Goal: Information Seeking & Learning: Learn about a topic

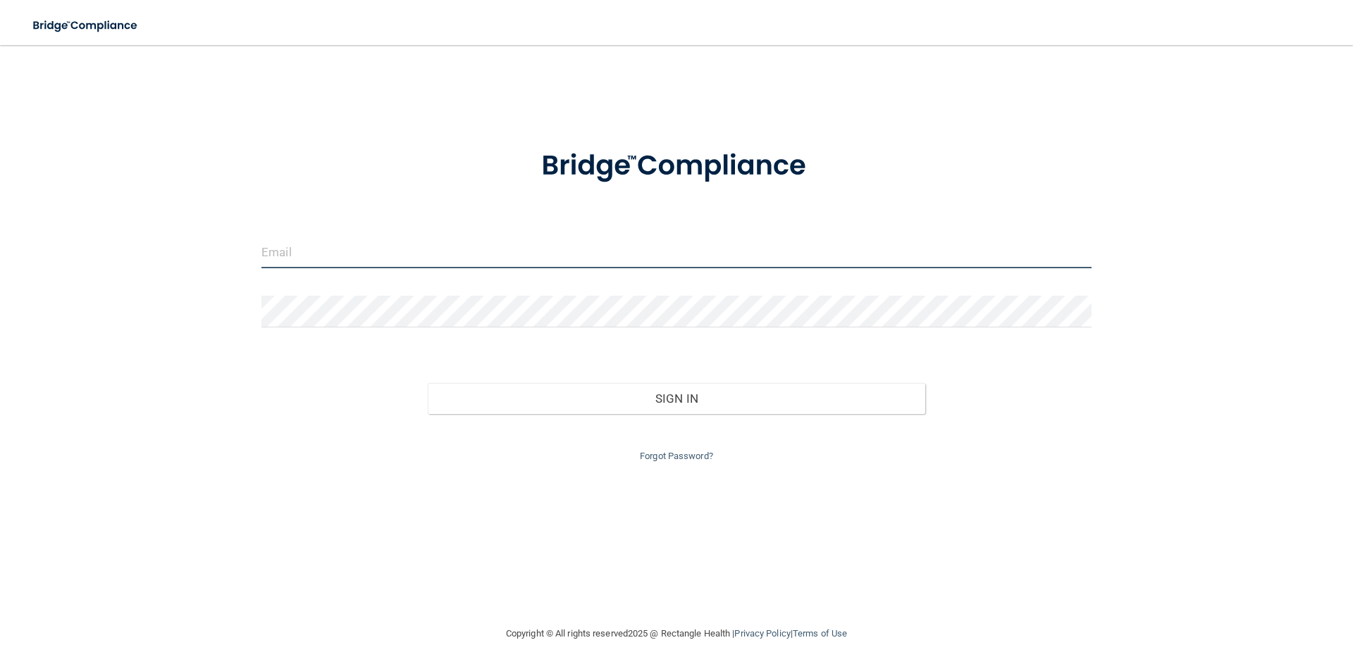
click at [396, 257] on input "email" at bounding box center [676, 253] width 830 height 32
type input "L"
type input "[EMAIL_ADDRESS][DOMAIN_NAME]"
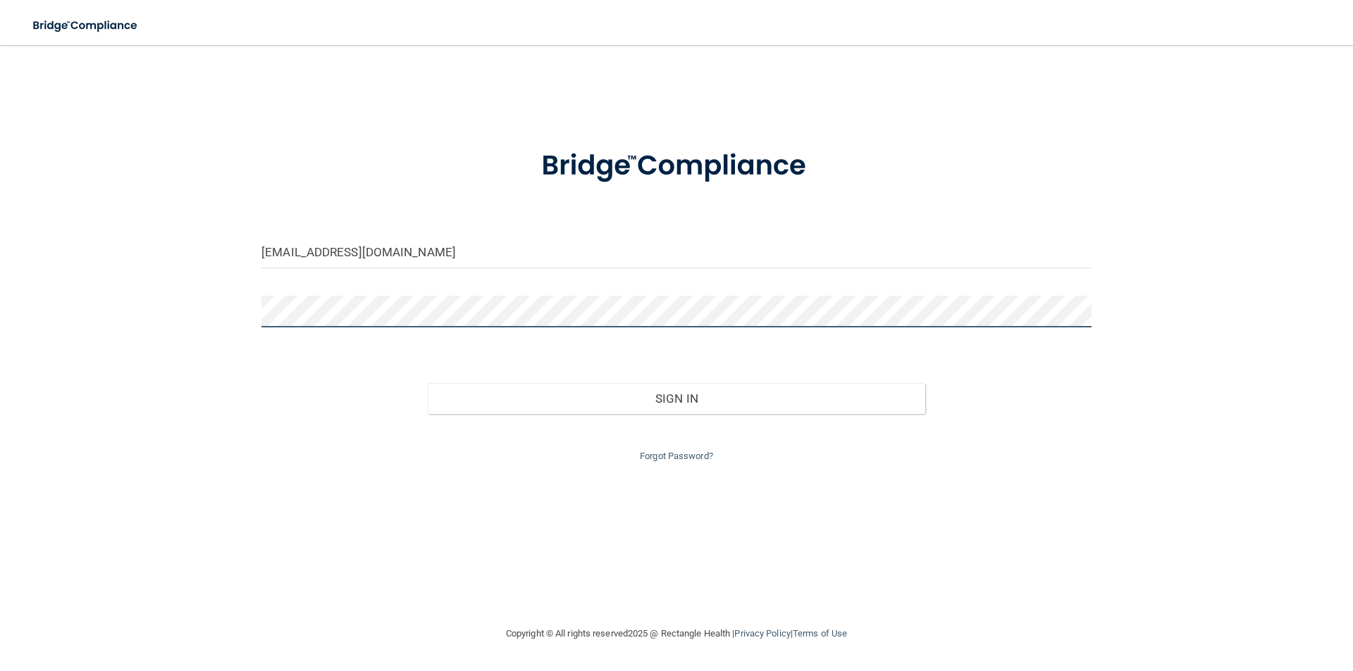
click at [428, 383] on button "Sign In" at bounding box center [677, 398] width 498 height 31
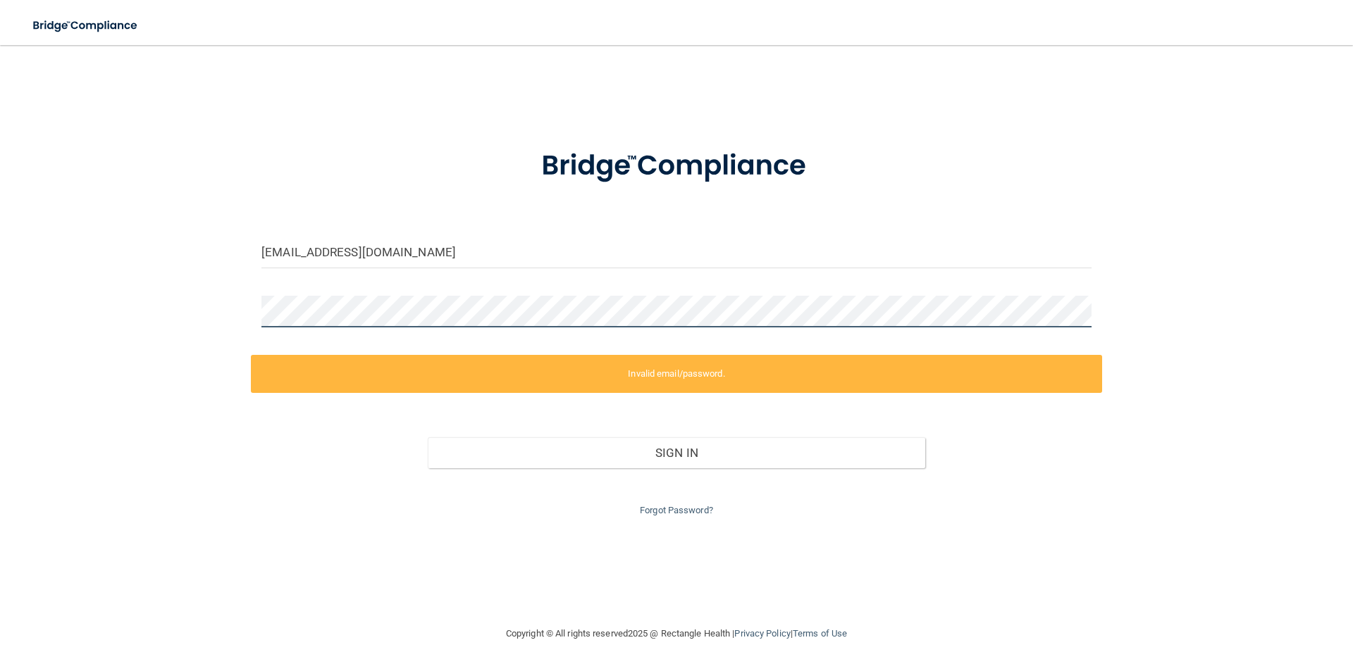
click at [212, 322] on div "[EMAIL_ADDRESS][DOMAIN_NAME] Invalid email/password. You don't have permission …" at bounding box center [676, 335] width 1296 height 552
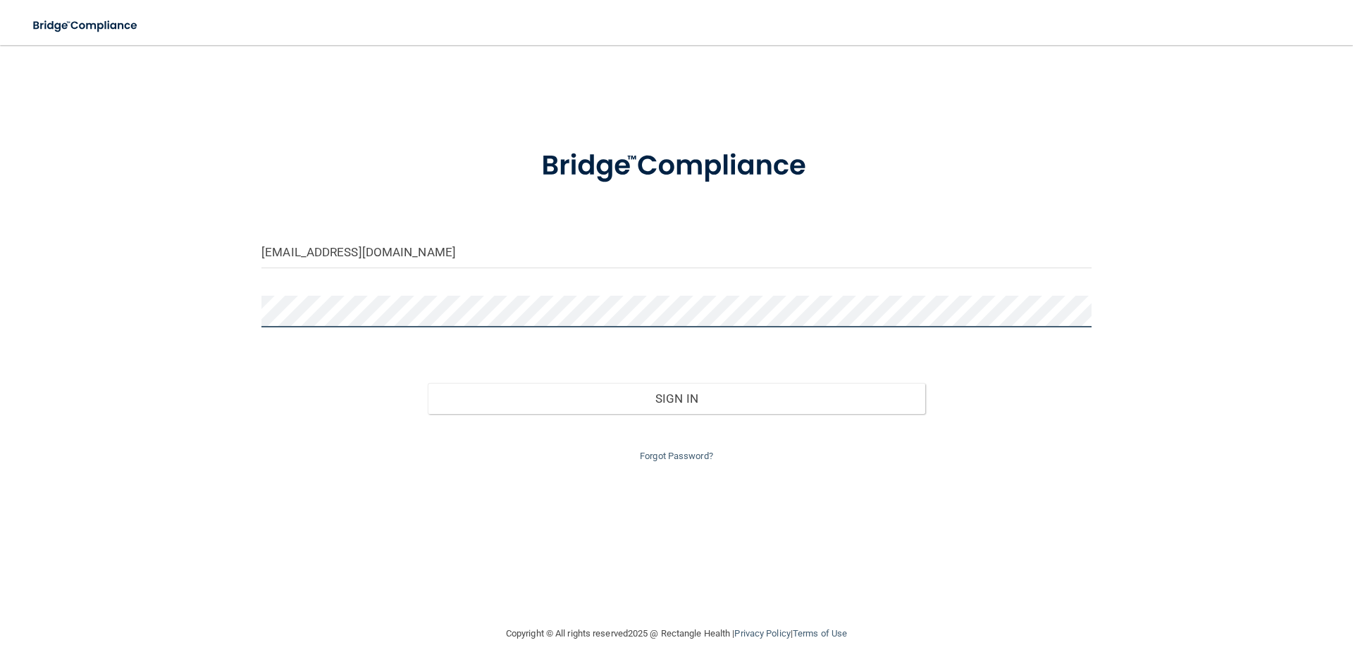
click at [428, 383] on button "Sign In" at bounding box center [677, 398] width 498 height 31
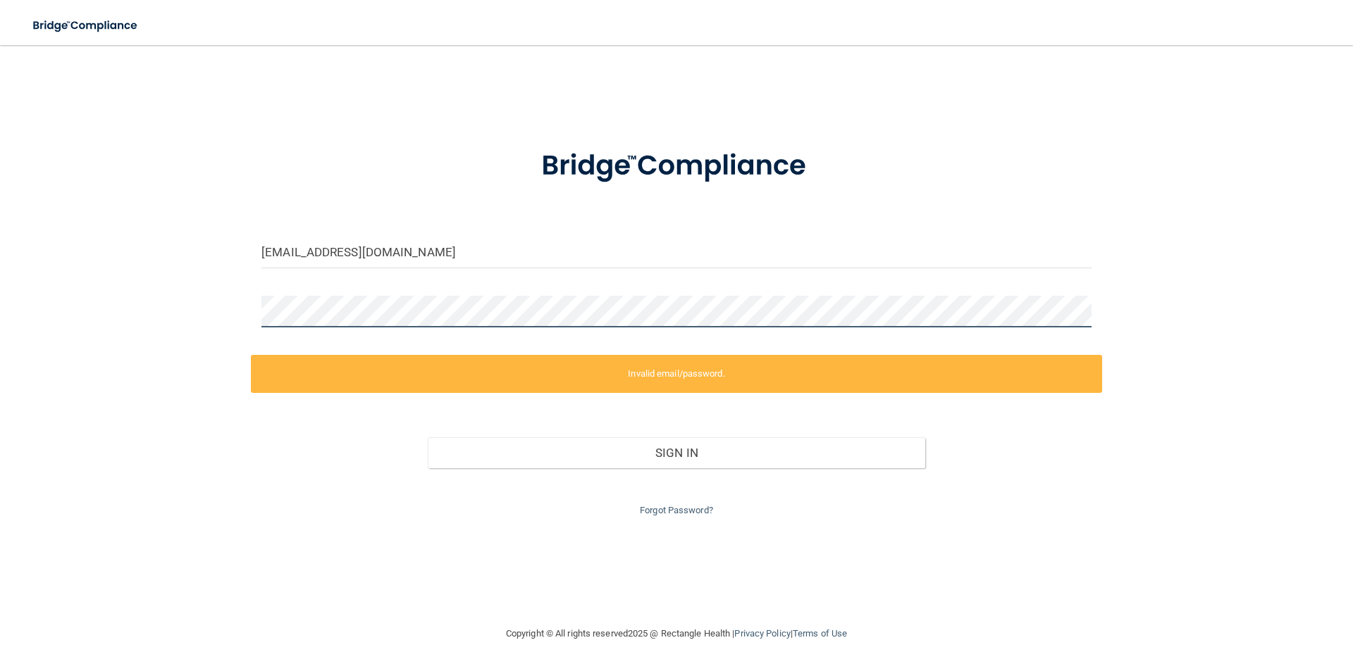
click at [244, 306] on div "[EMAIL_ADDRESS][DOMAIN_NAME] Invalid email/password. You don't have permission …" at bounding box center [676, 335] width 1296 height 552
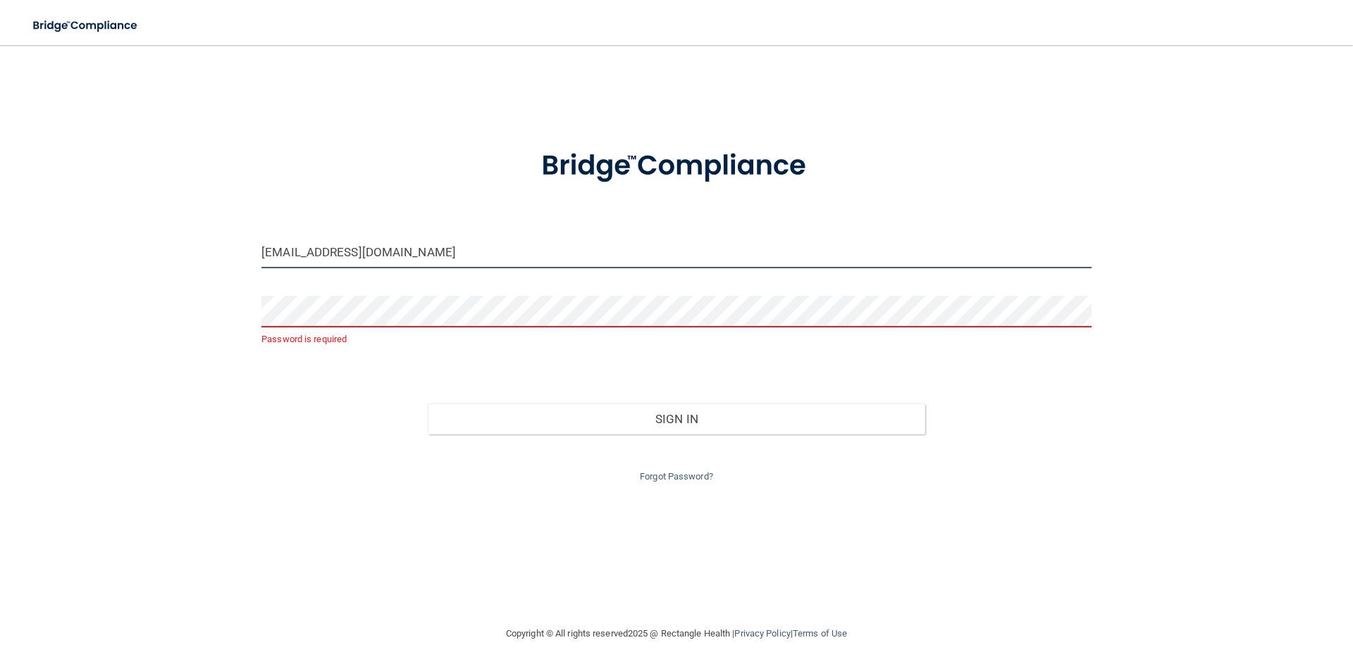
drag, startPoint x: 402, startPoint y: 256, endPoint x: 243, endPoint y: 249, distance: 159.4
click at [243, 249] on div "[EMAIL_ADDRESS][DOMAIN_NAME] Password is required Invalid email/password. You d…" at bounding box center [676, 335] width 1296 height 552
type input "[EMAIL_ADDRESS][DOMAIN_NAME]"
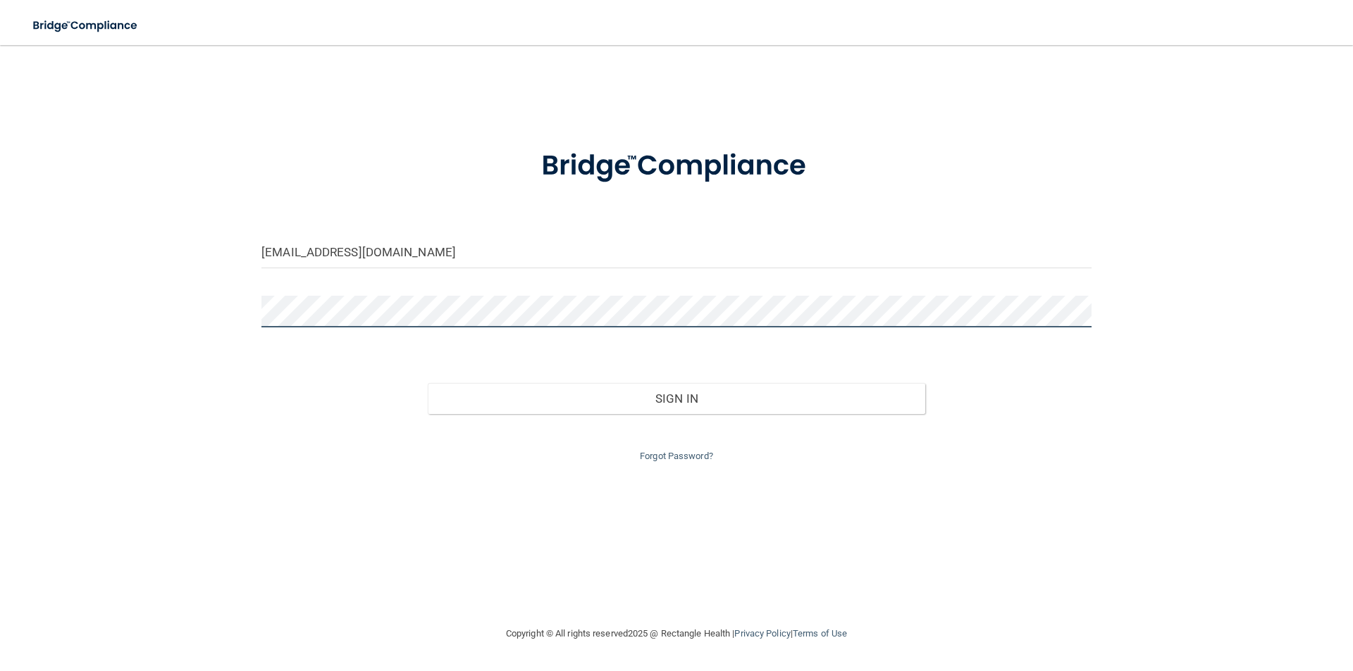
click at [428, 383] on button "Sign In" at bounding box center [677, 398] width 498 height 31
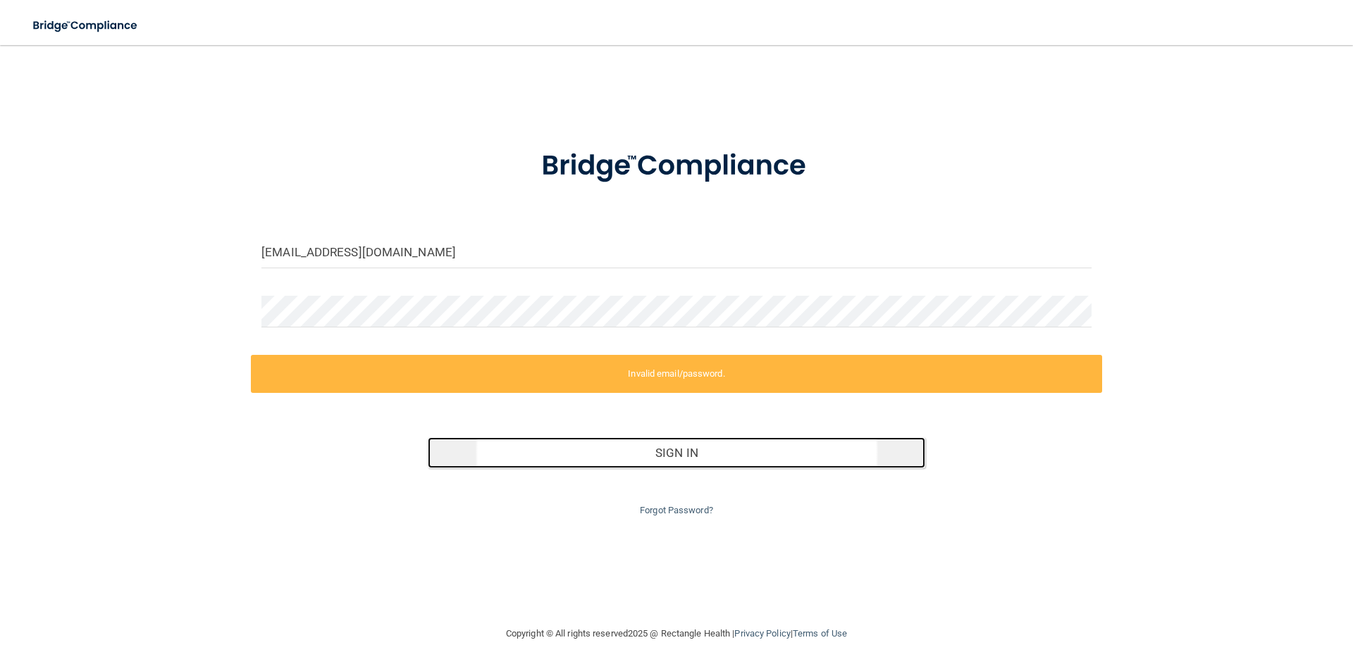
click at [631, 456] on button "Sign In" at bounding box center [677, 452] width 498 height 31
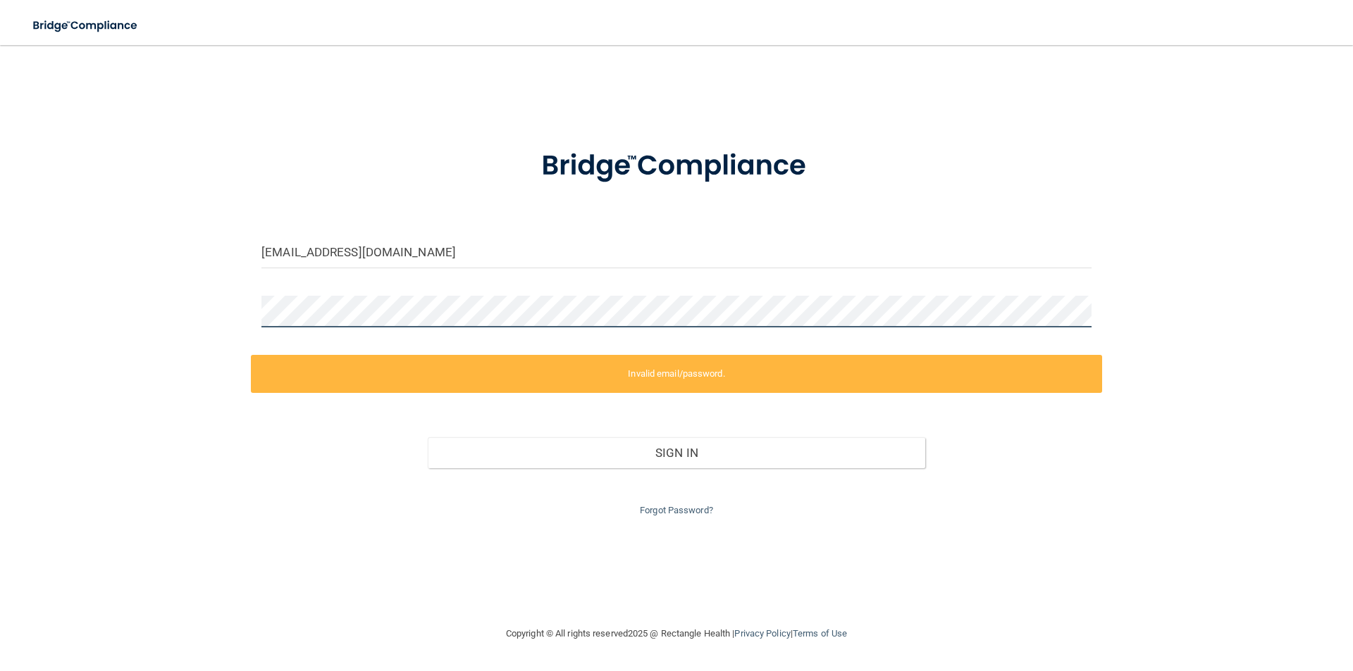
click at [238, 308] on div "vanesotoherrera@icloud.com Invalid email/password. You don't have permission to…" at bounding box center [676, 335] width 1296 height 552
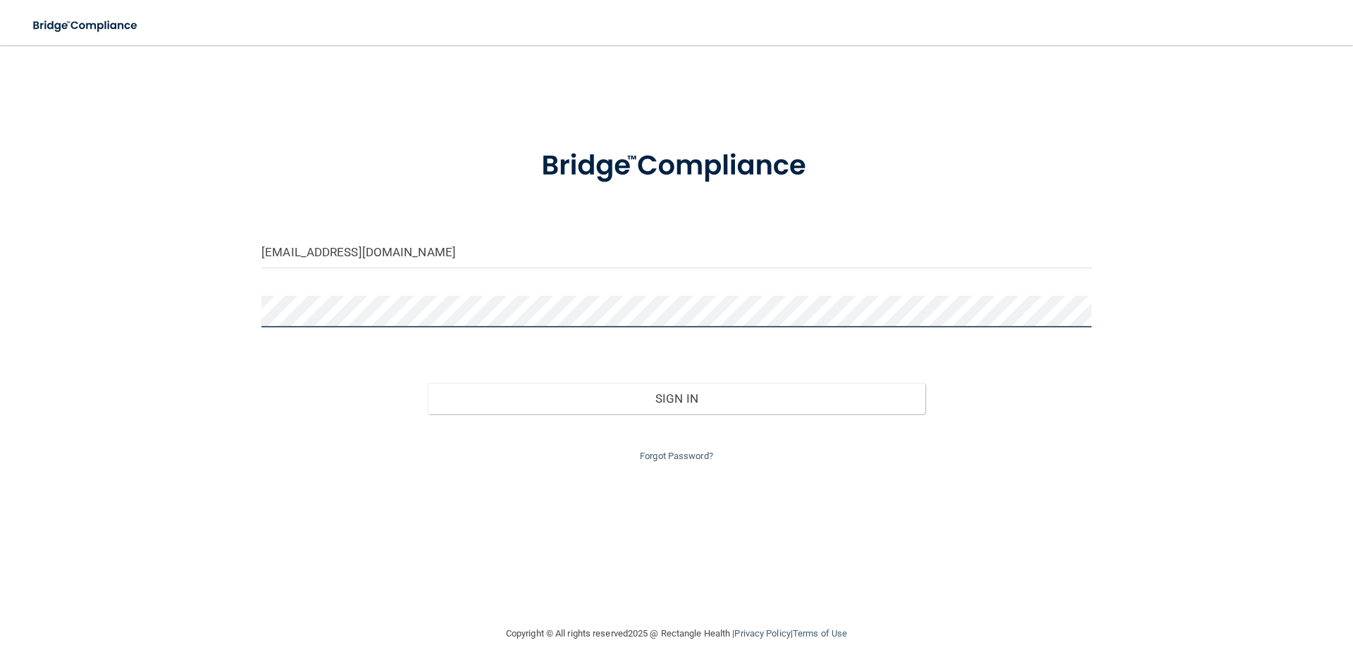
click at [428, 383] on button "Sign In" at bounding box center [677, 398] width 498 height 31
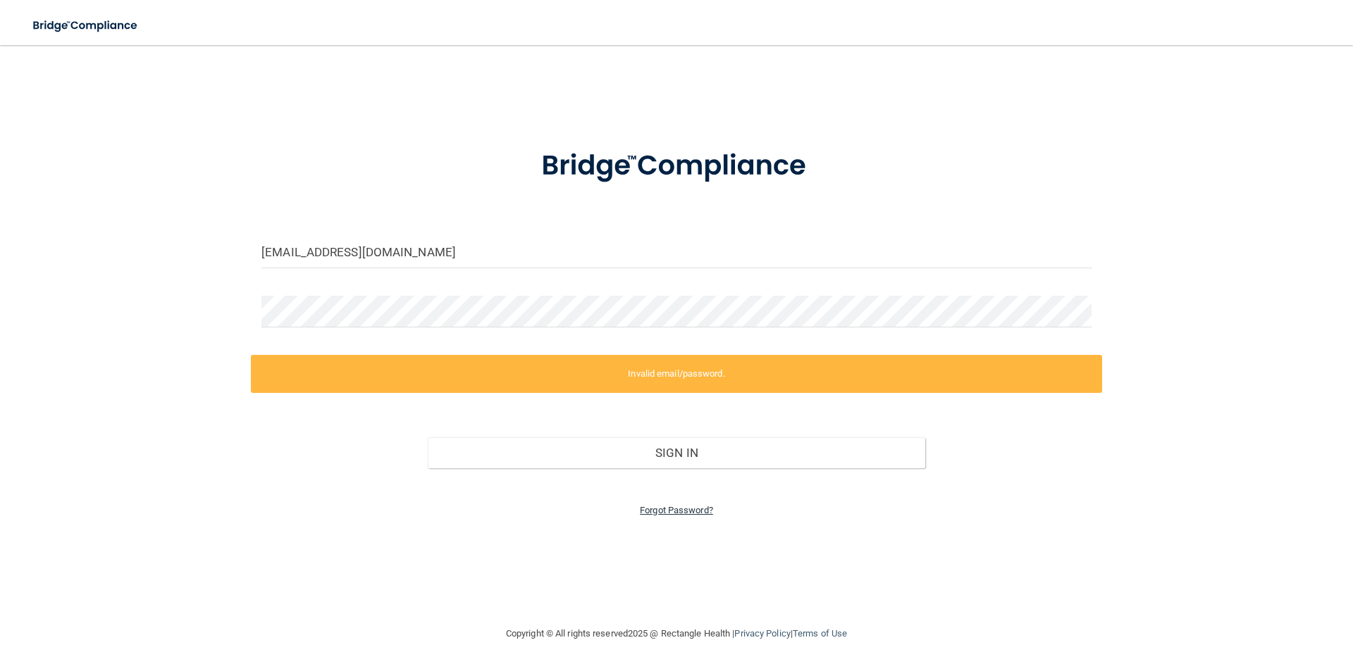
click at [659, 511] on link "Forgot Password?" at bounding box center [676, 510] width 73 height 11
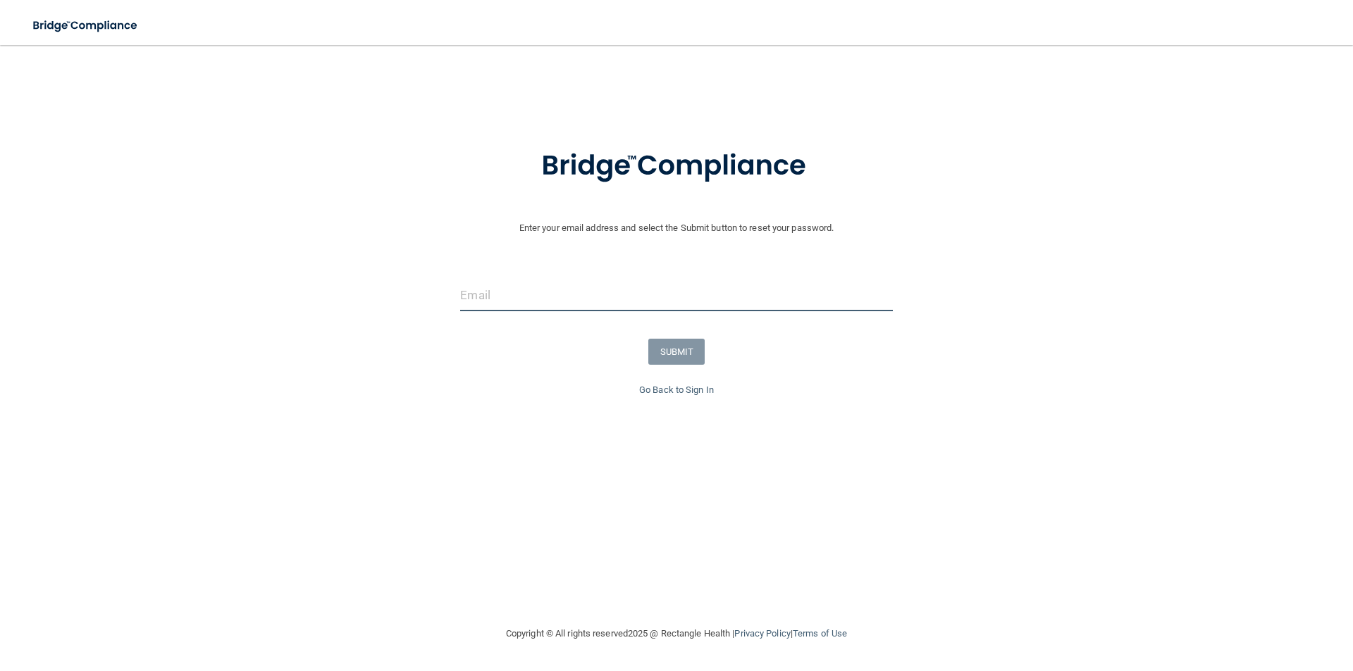
click at [588, 297] on input "email" at bounding box center [676, 296] width 432 height 32
type input "[EMAIL_ADDRESS][DOMAIN_NAME]"
click at [670, 351] on button "SUBMIT" at bounding box center [676, 352] width 57 height 26
click at [580, 311] on input "email" at bounding box center [676, 296] width 432 height 32
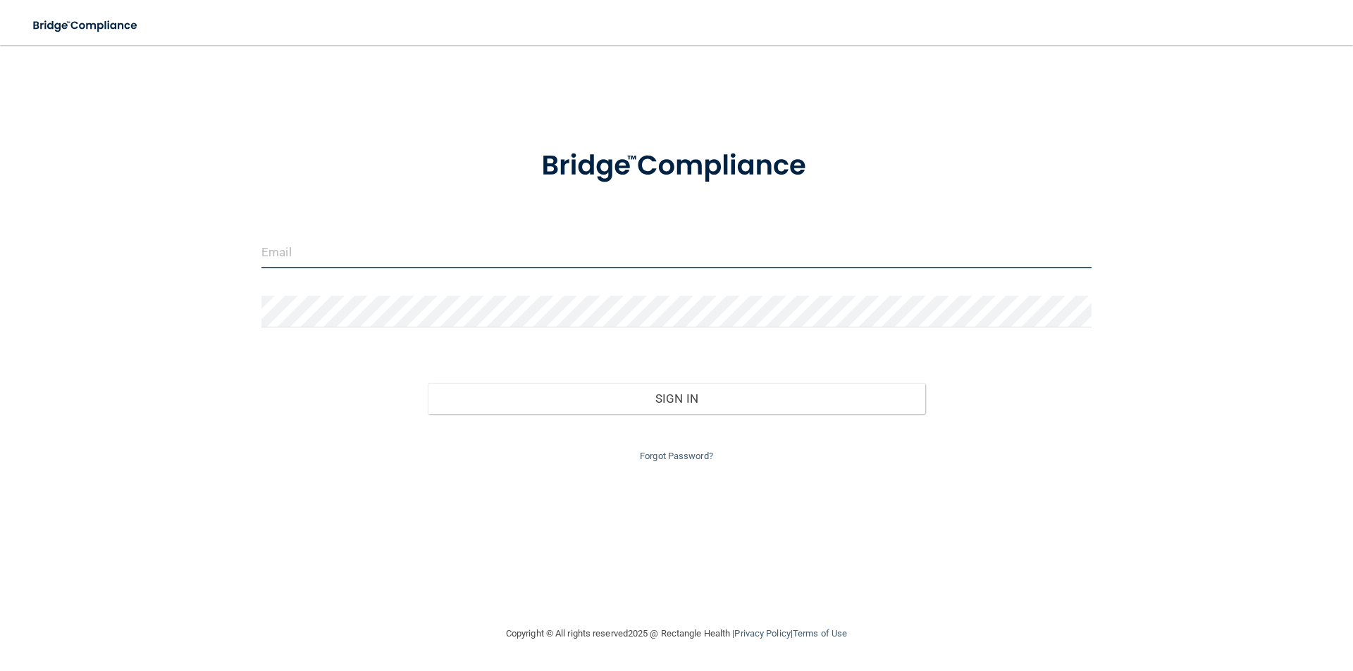
click at [401, 265] on input "email" at bounding box center [676, 253] width 830 height 32
type input "[EMAIL_ADDRESS][DOMAIN_NAME]"
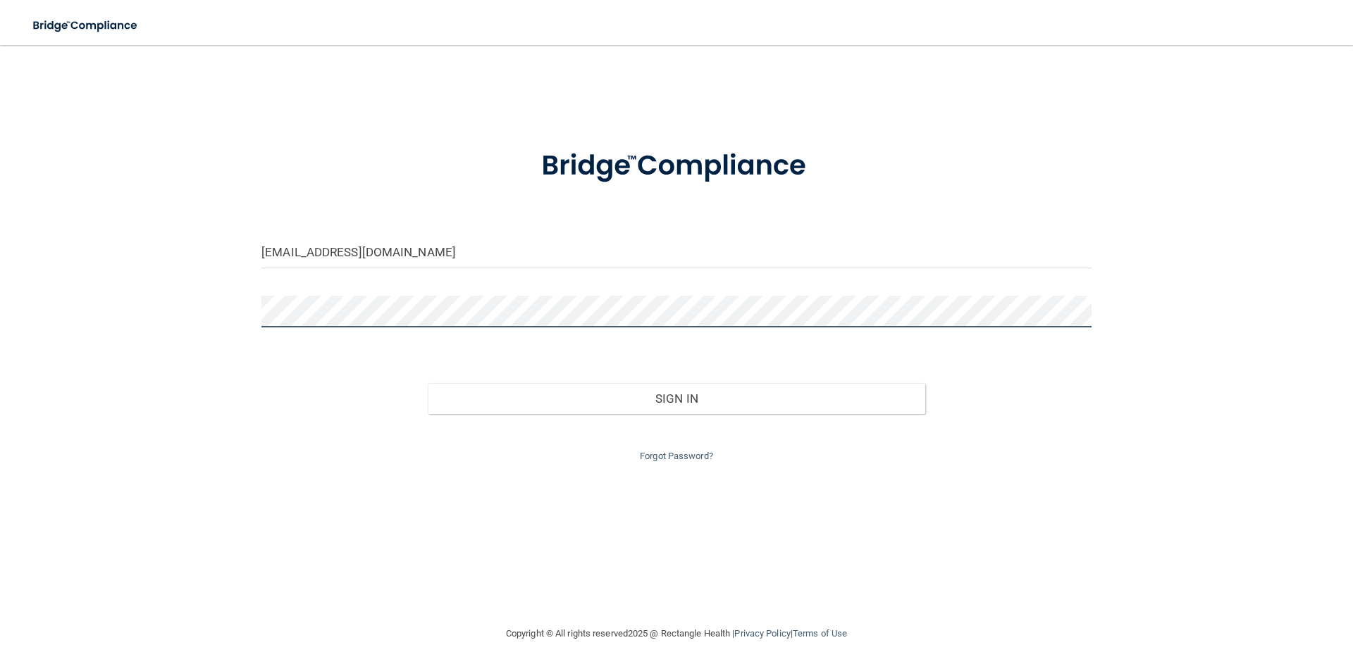
click at [428, 383] on button "Sign In" at bounding box center [677, 398] width 498 height 31
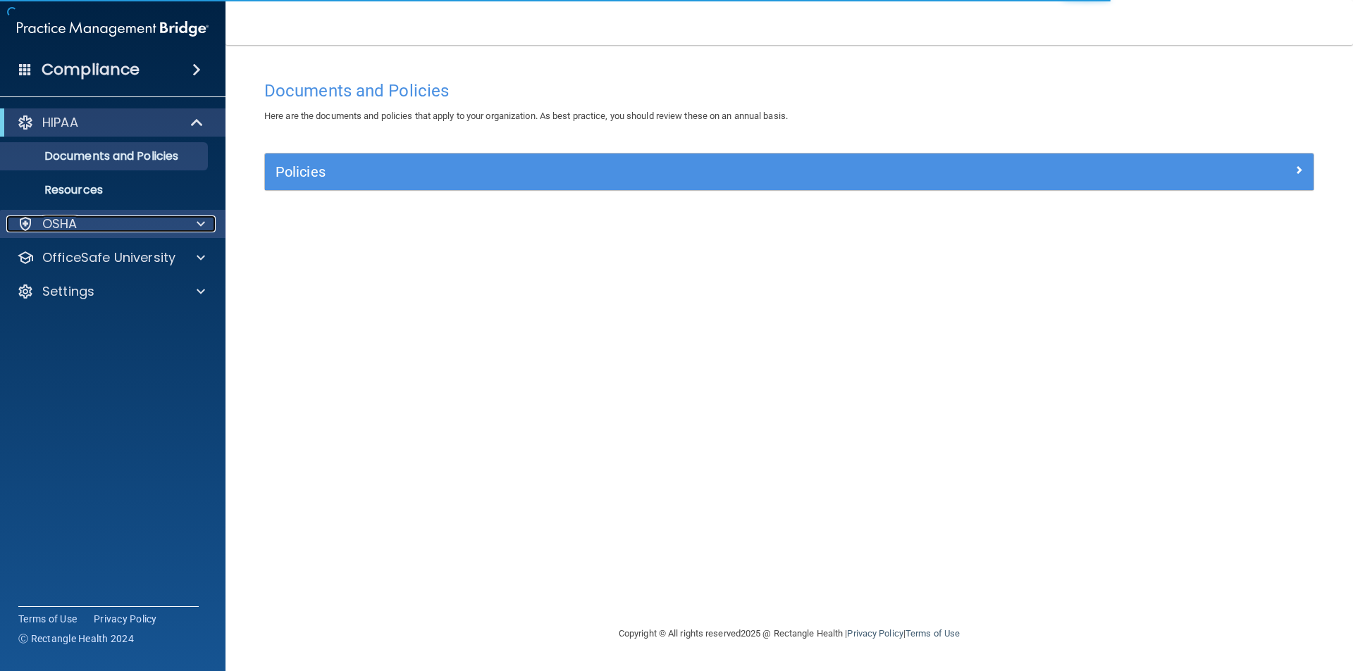
click at [158, 220] on div "OSHA" at bounding box center [93, 224] width 175 height 17
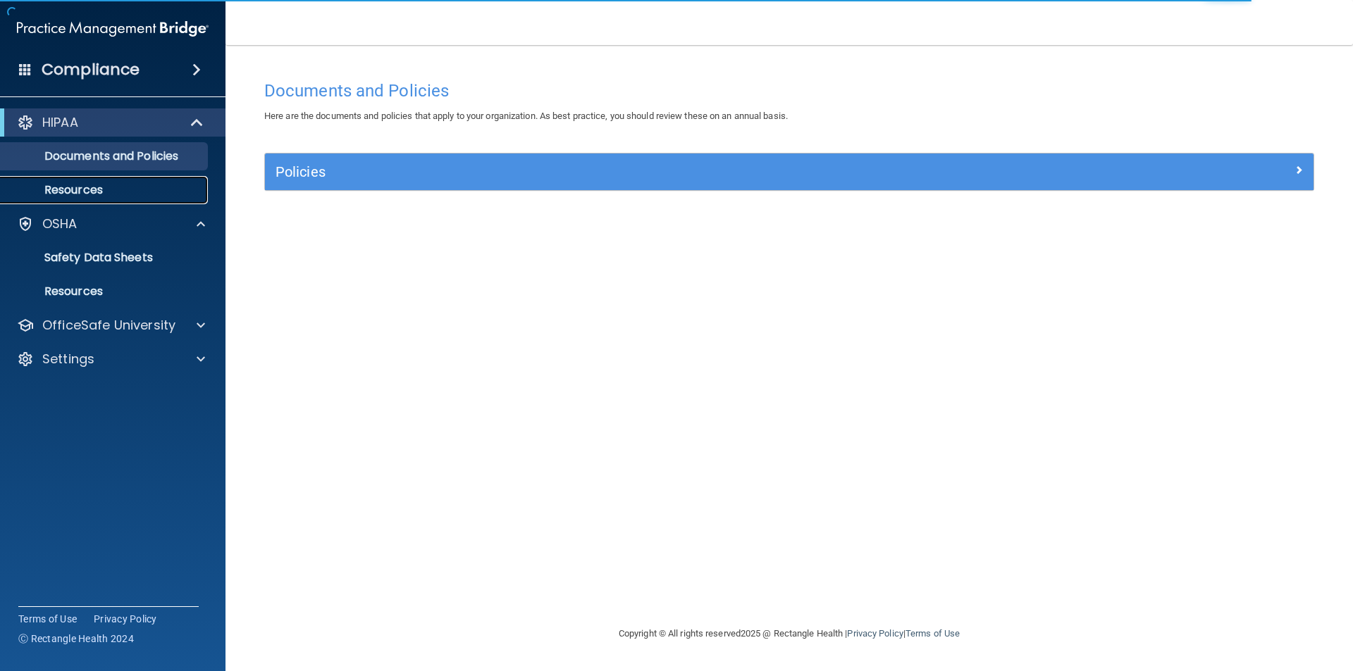
click at [87, 187] on p "Resources" at bounding box center [105, 190] width 192 height 14
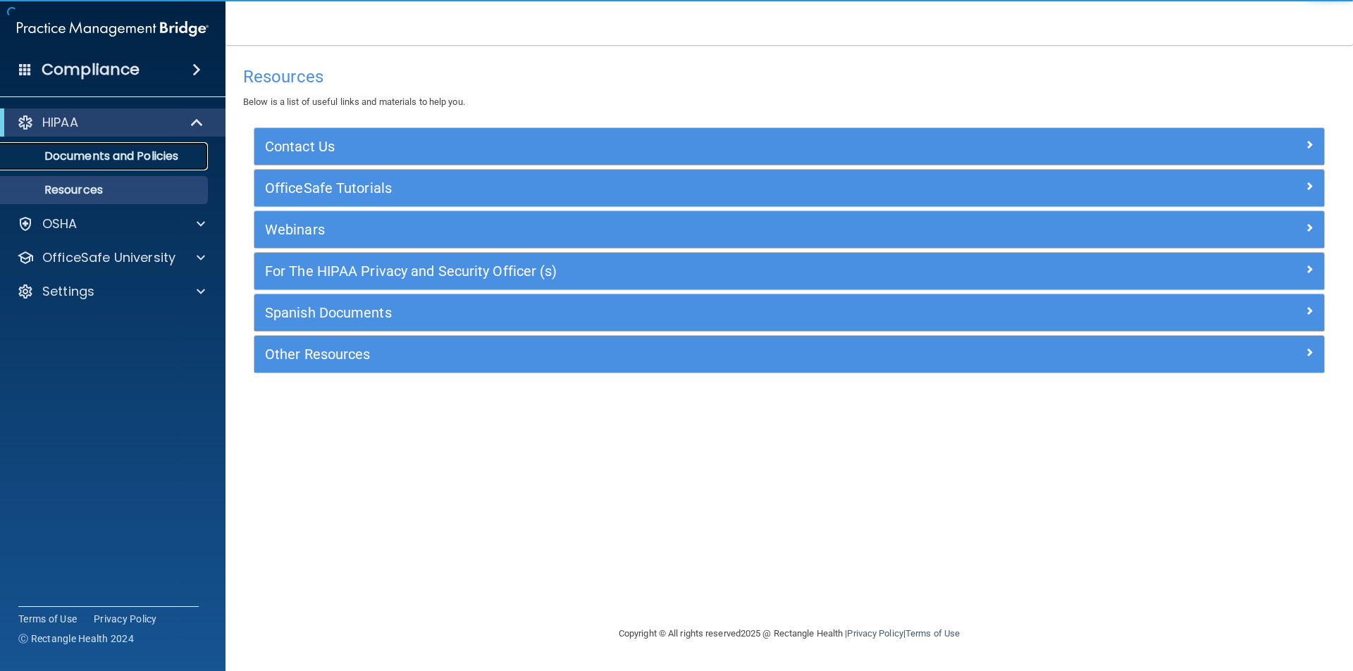
click at [97, 165] on link "Documents and Policies" at bounding box center [97, 156] width 222 height 28
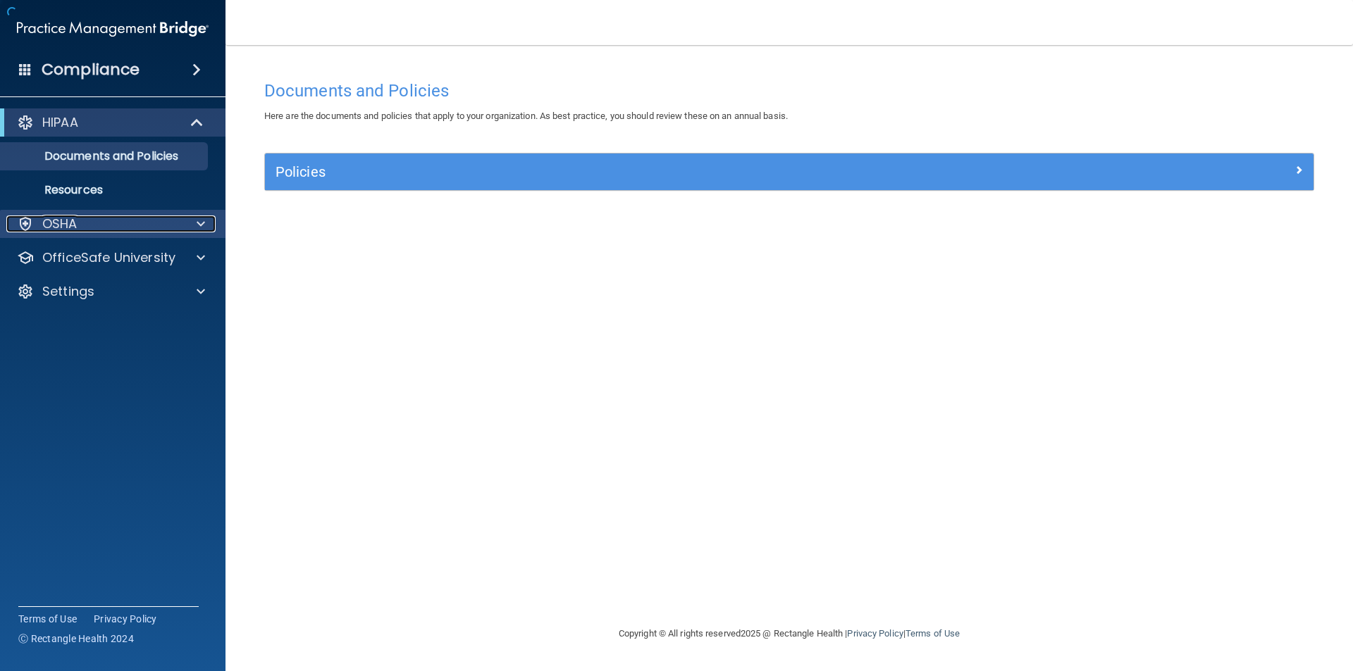
click at [164, 221] on div "OSHA" at bounding box center [93, 224] width 175 height 17
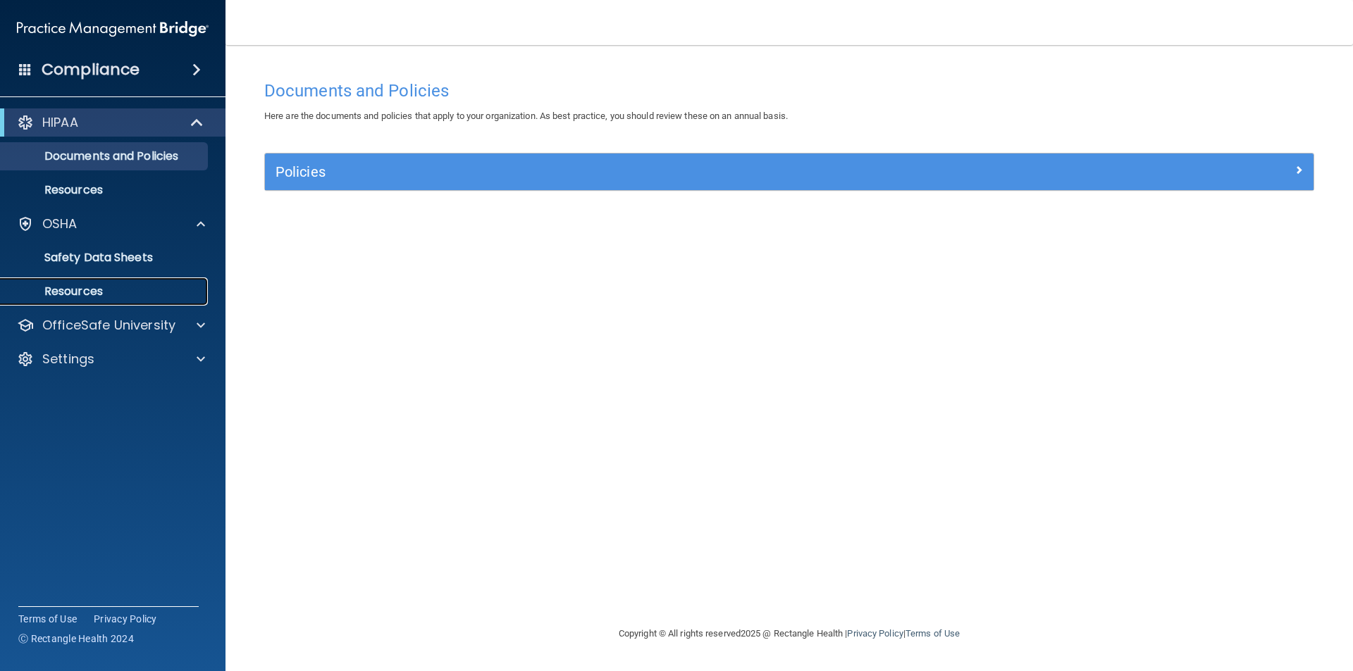
click at [141, 285] on p "Resources" at bounding box center [105, 292] width 192 height 14
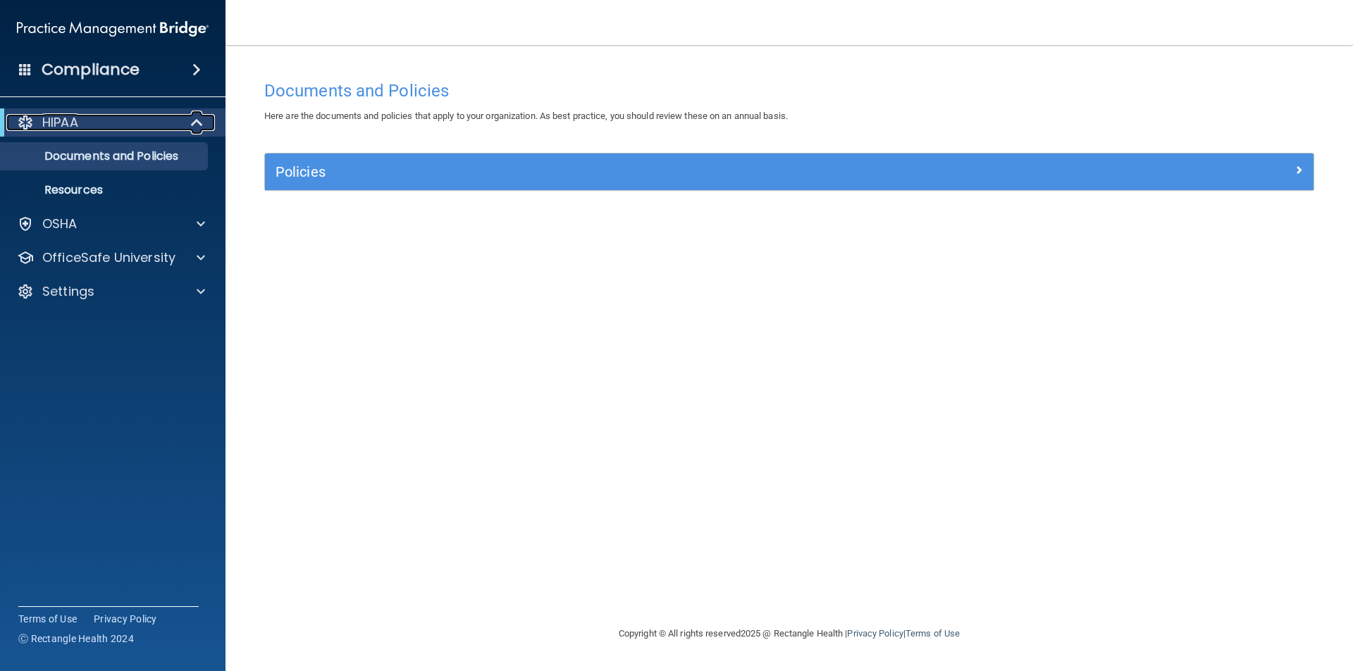
click at [96, 120] on div "HIPAA" at bounding box center [93, 122] width 174 height 17
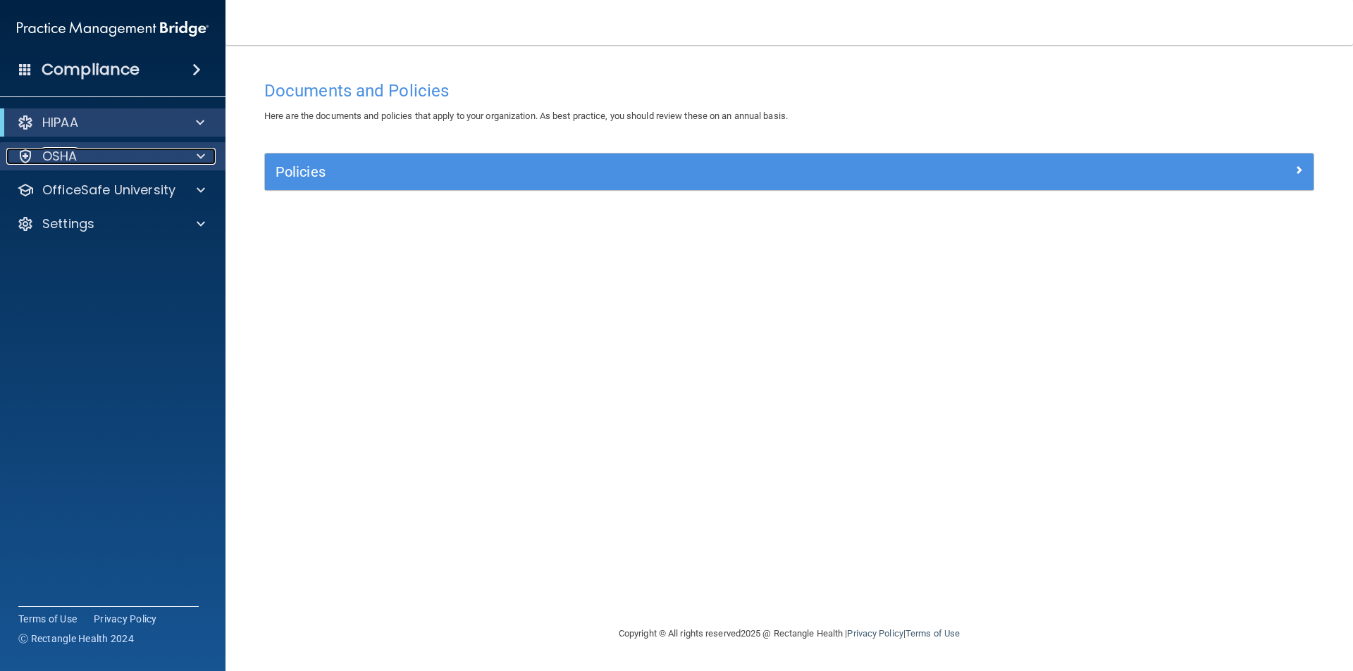
click at [199, 153] on span at bounding box center [201, 156] width 8 height 17
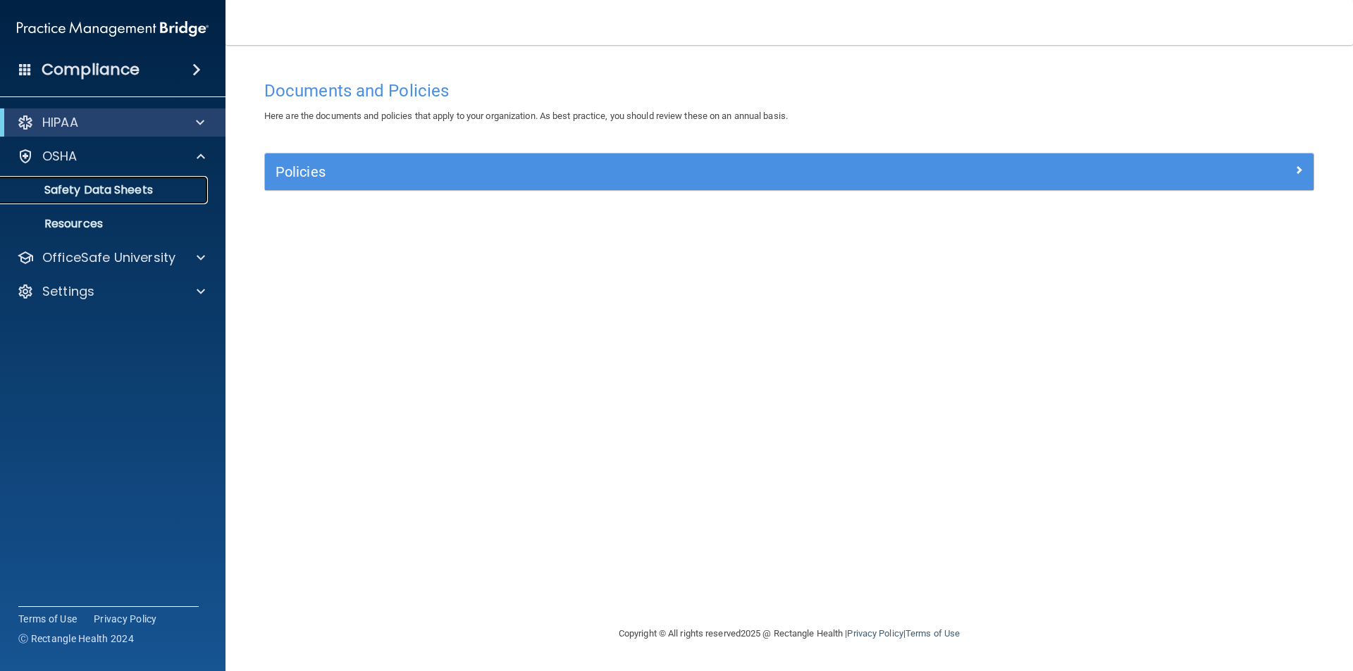
click at [108, 184] on p "Safety Data Sheets" at bounding box center [105, 190] width 192 height 14
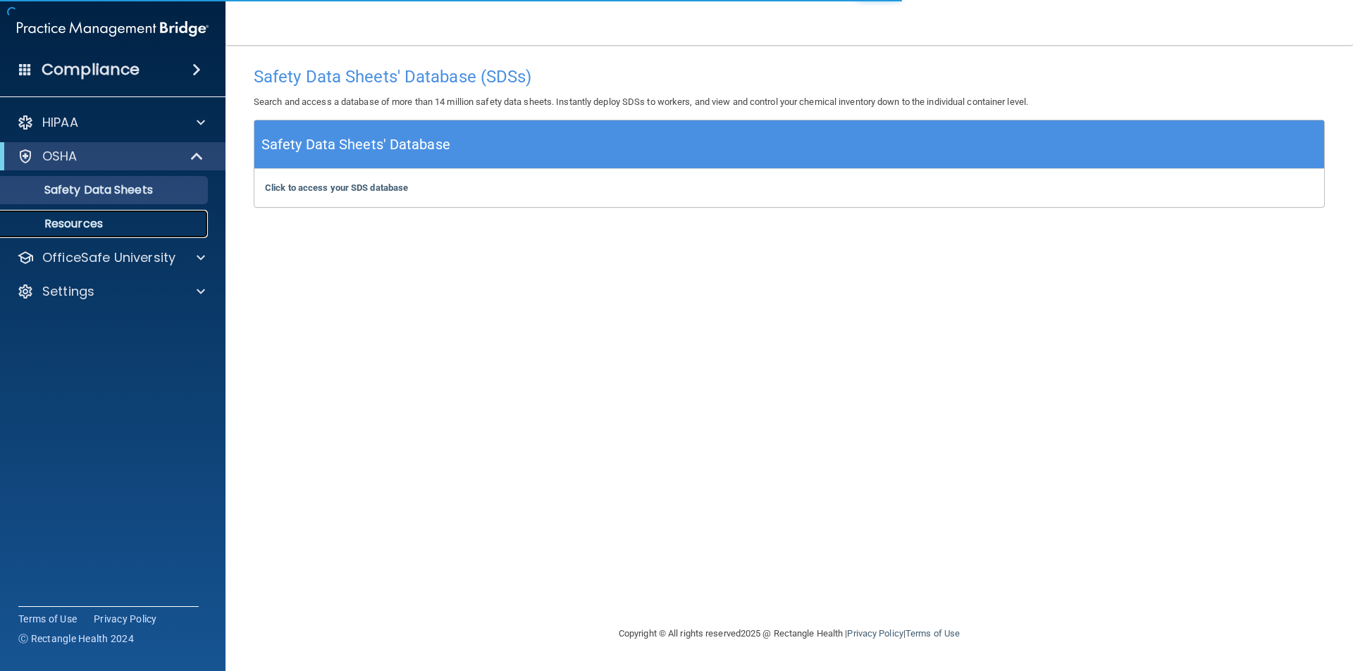
click at [92, 218] on p "Resources" at bounding box center [105, 224] width 192 height 14
click at [368, 188] on b "Click to access your SDS database" at bounding box center [336, 187] width 143 height 11
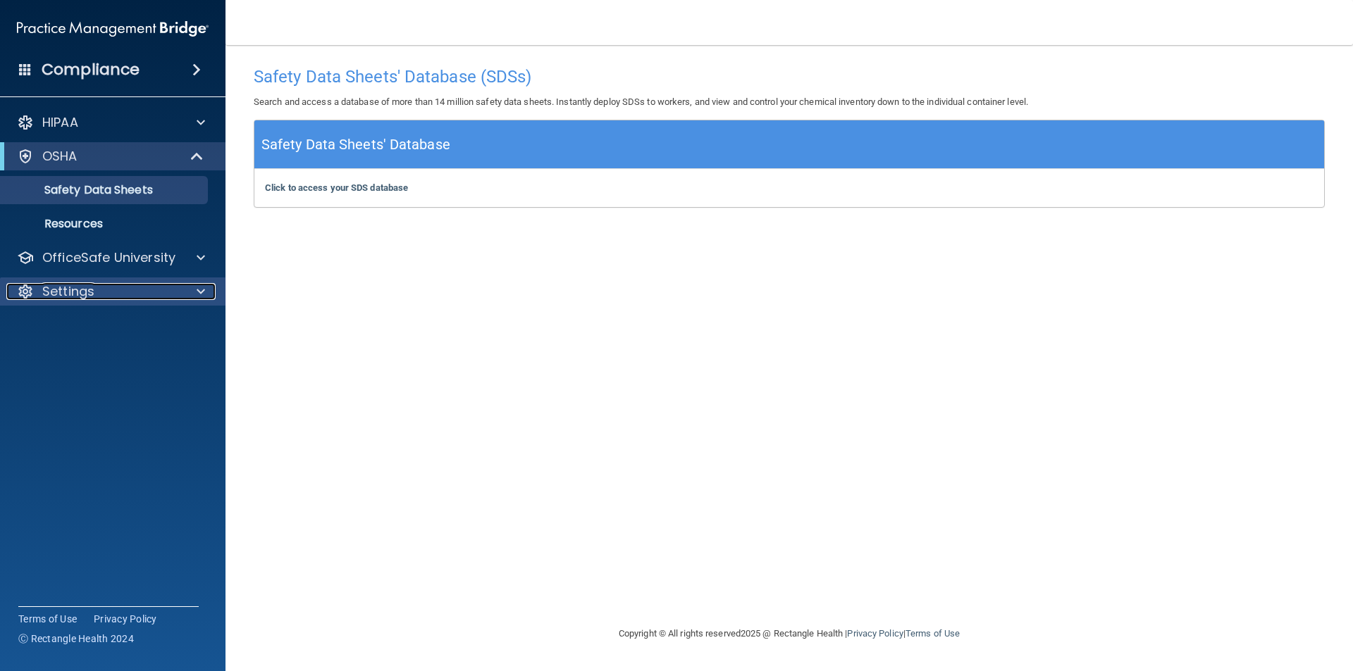
click at [82, 285] on p "Settings" at bounding box center [68, 291] width 52 height 17
click at [94, 264] on p "OfficeSafe University" at bounding box center [108, 257] width 133 height 17
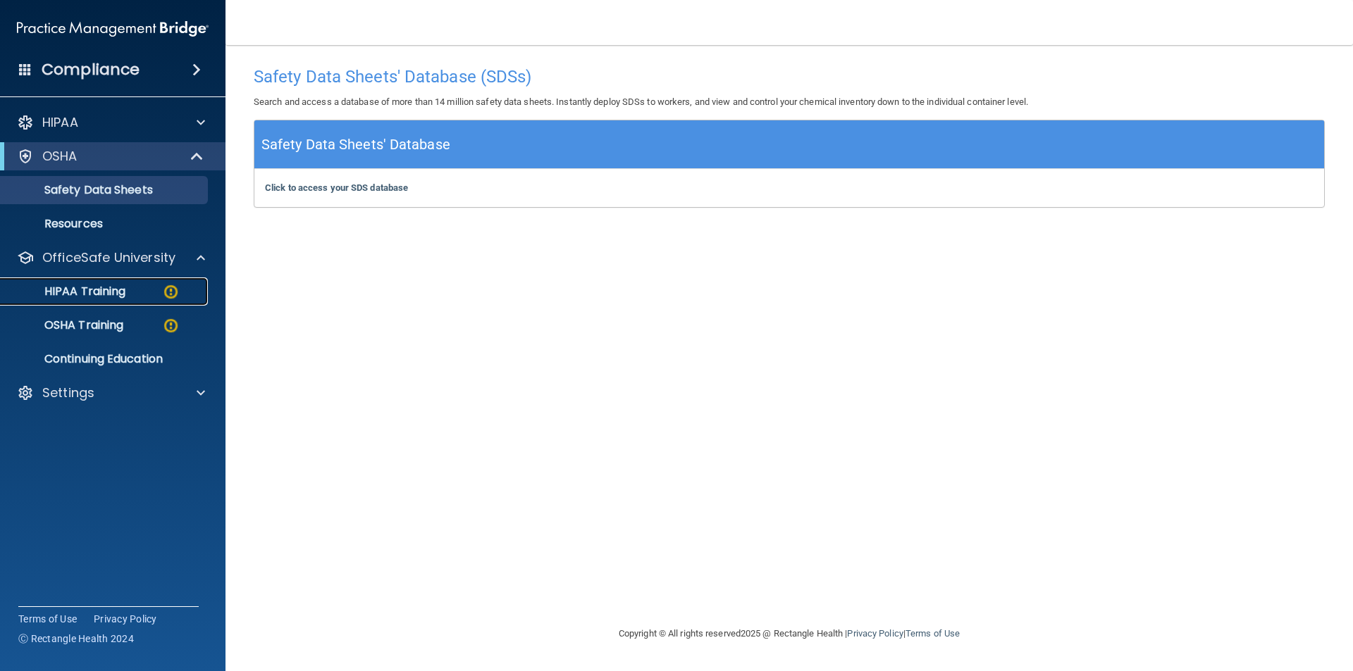
click at [101, 301] on link "HIPAA Training" at bounding box center [97, 292] width 222 height 28
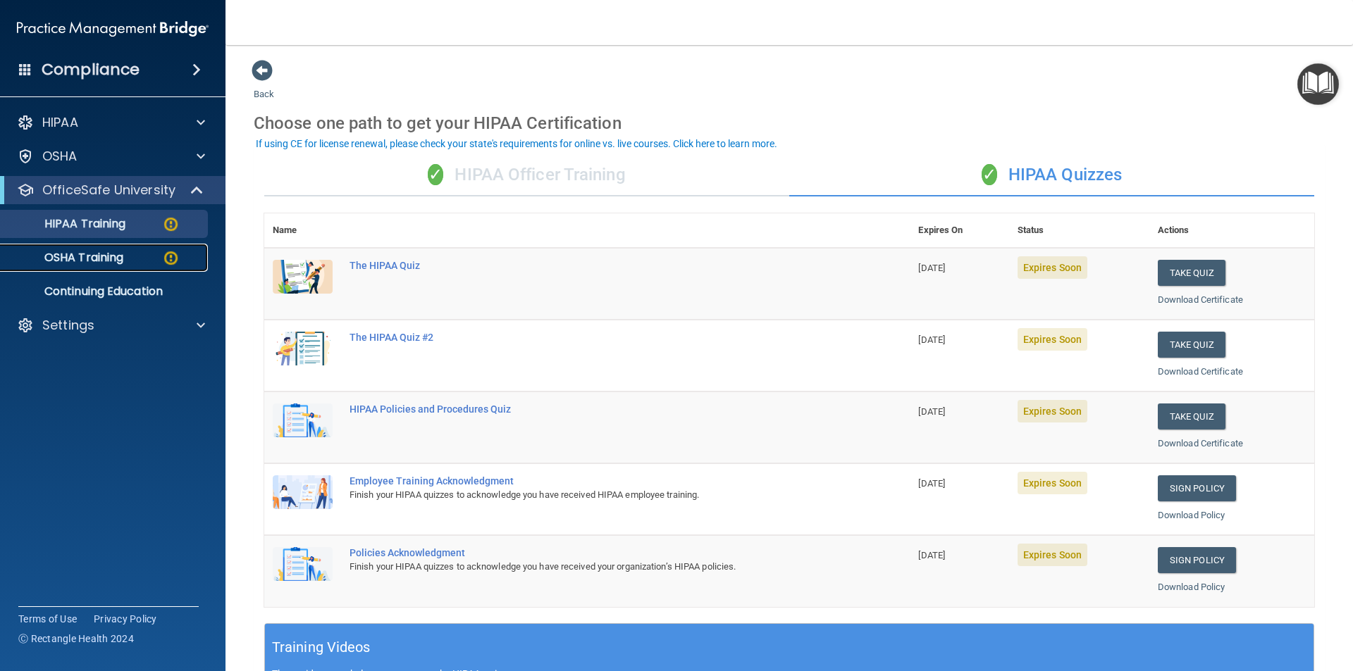
click at [147, 256] on div "OSHA Training" at bounding box center [105, 258] width 192 height 14
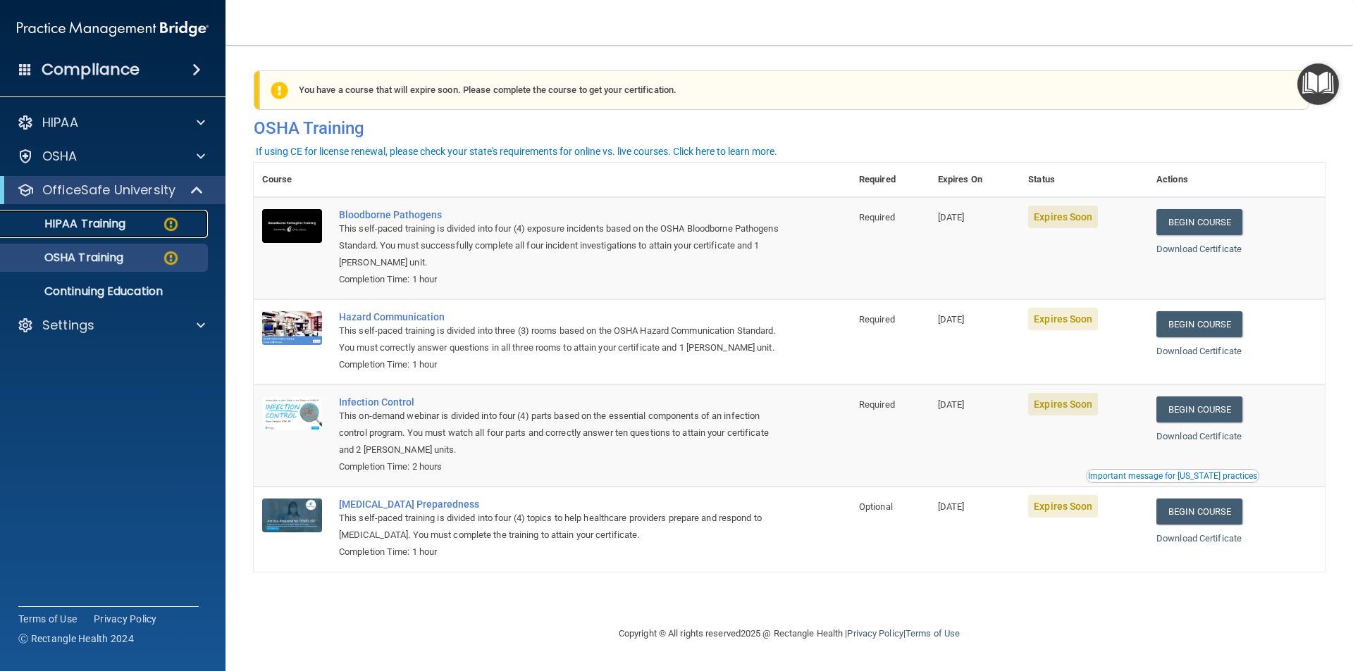
click at [116, 220] on p "HIPAA Training" at bounding box center [67, 224] width 116 height 14
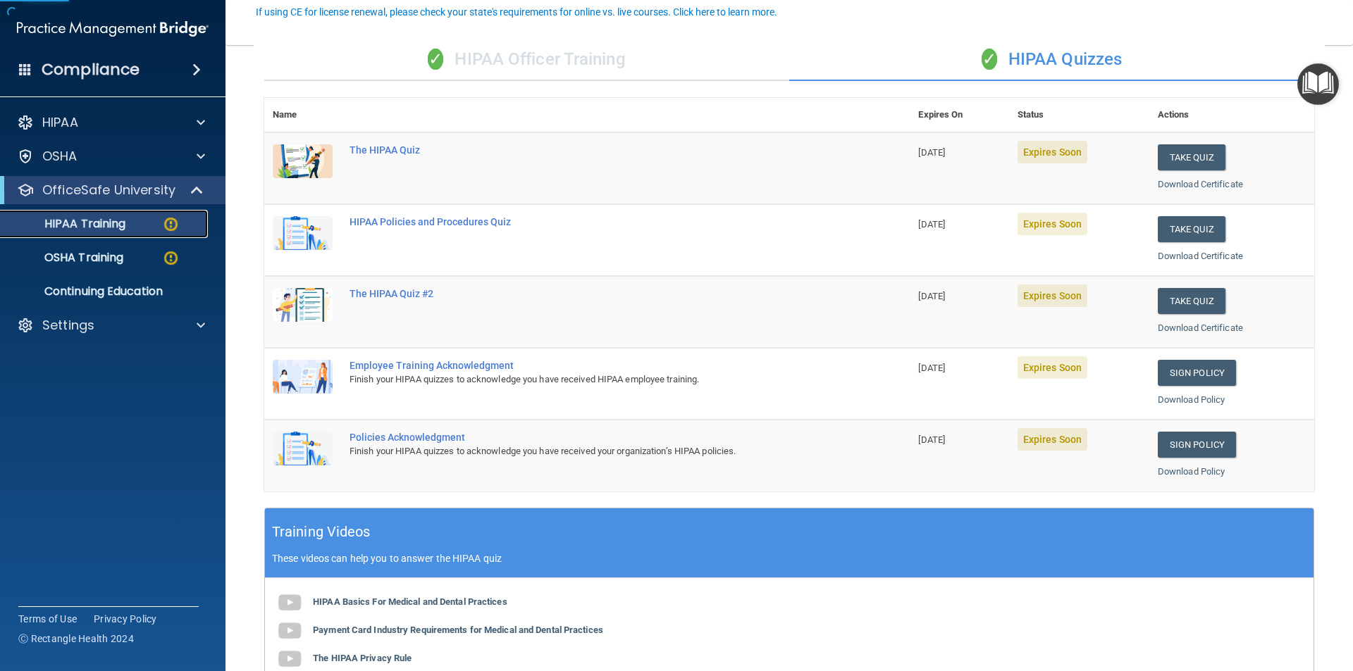
scroll to position [141, 0]
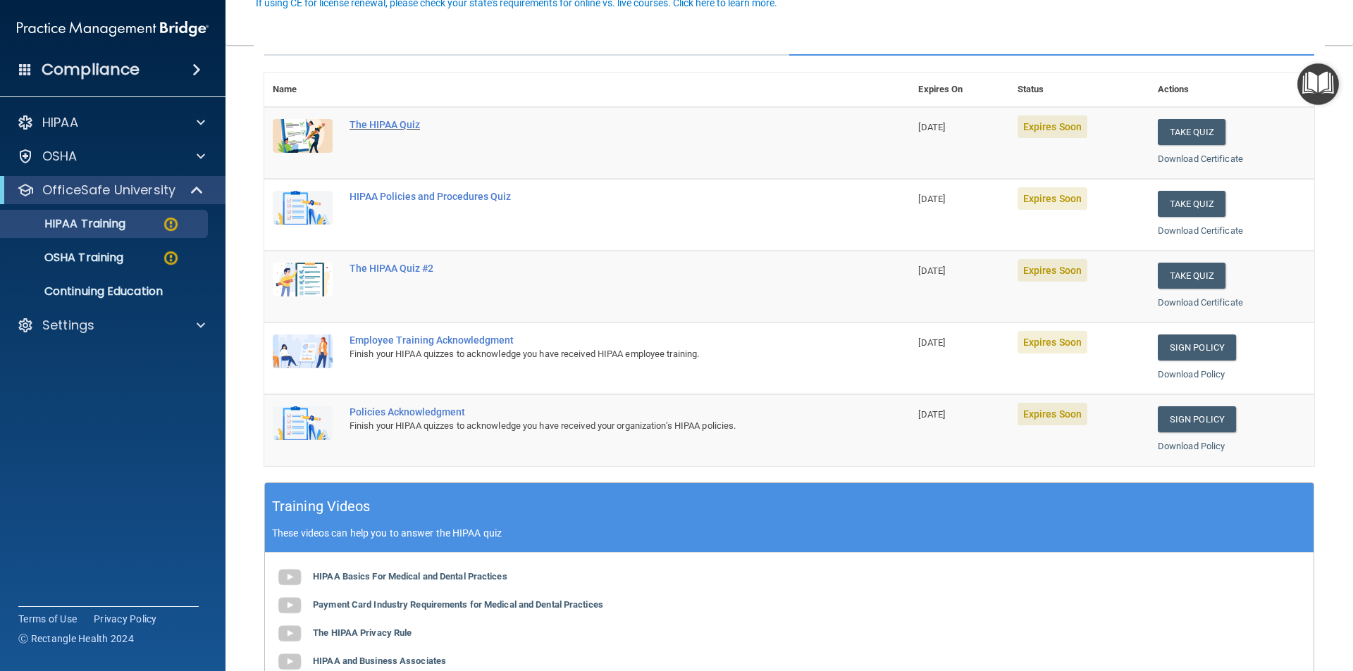
click at [395, 121] on div "The HIPAA Quiz" at bounding box center [594, 124] width 490 height 11
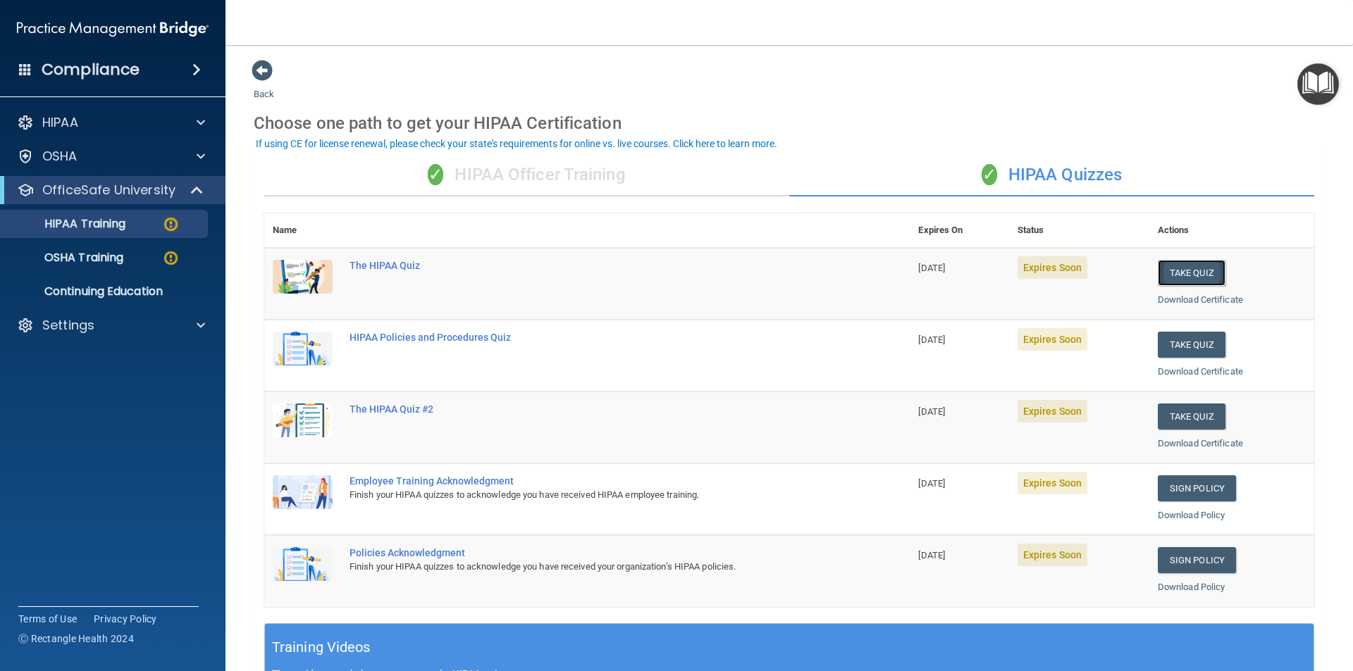
click at [1167, 271] on button "Take Quiz" at bounding box center [1191, 273] width 68 height 26
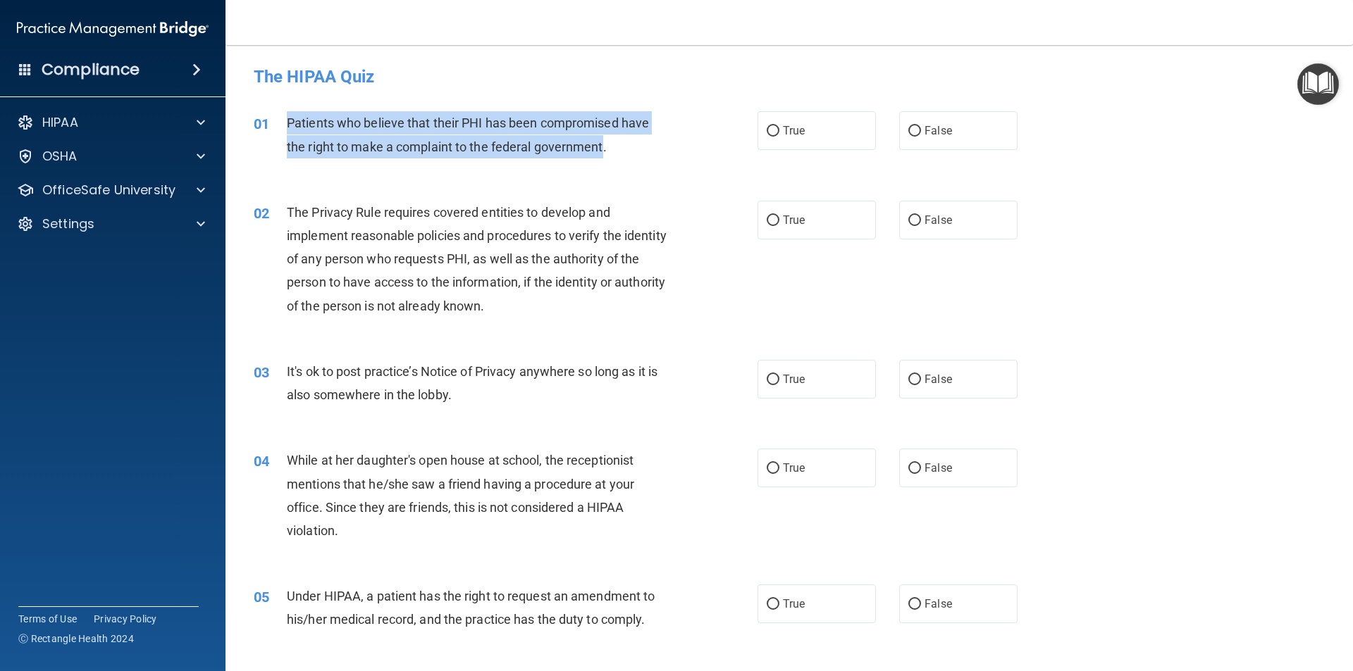
drag, startPoint x: 603, startPoint y: 147, endPoint x: 271, endPoint y: 113, distance: 333.5
click at [271, 113] on div "01 Patients who believe that their PHI has been compromised have the right to m…" at bounding box center [505, 138] width 546 height 54
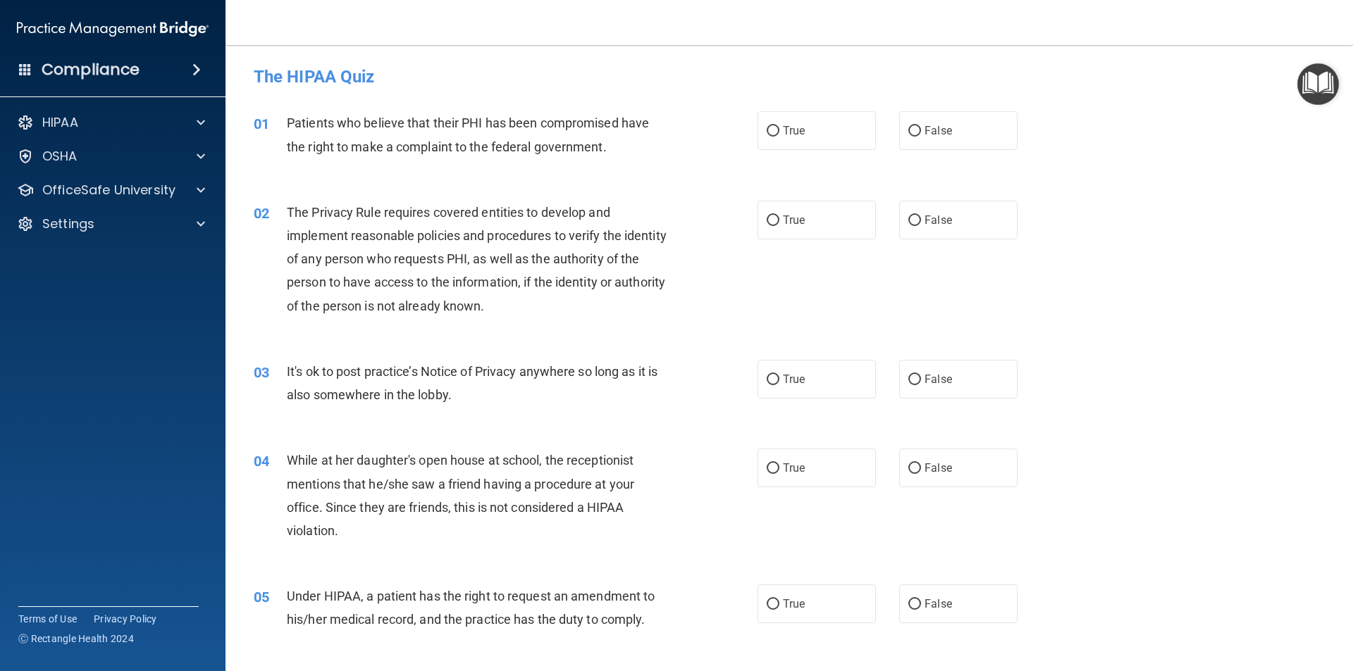
click at [564, 168] on div "01 Patients who believe that their PHI has been compromised have the right to m…" at bounding box center [789, 138] width 1092 height 89
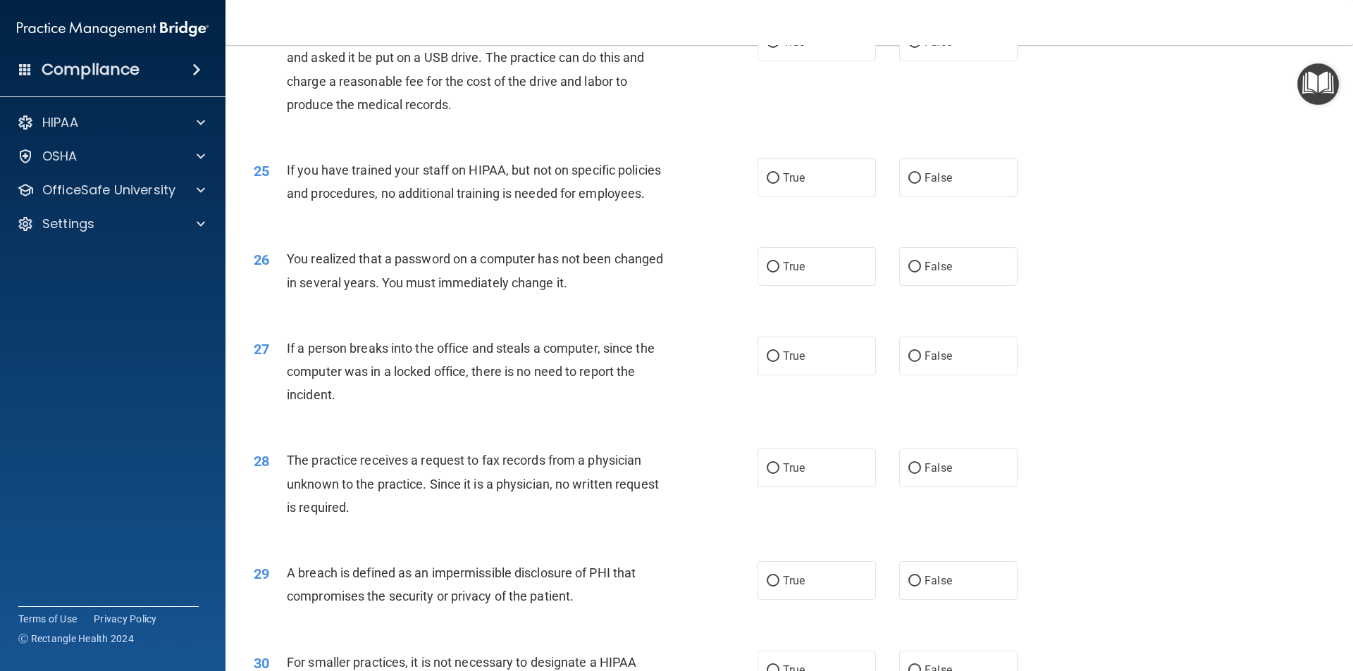
scroll to position [2311, 0]
